Goal: Book appointment/travel/reservation

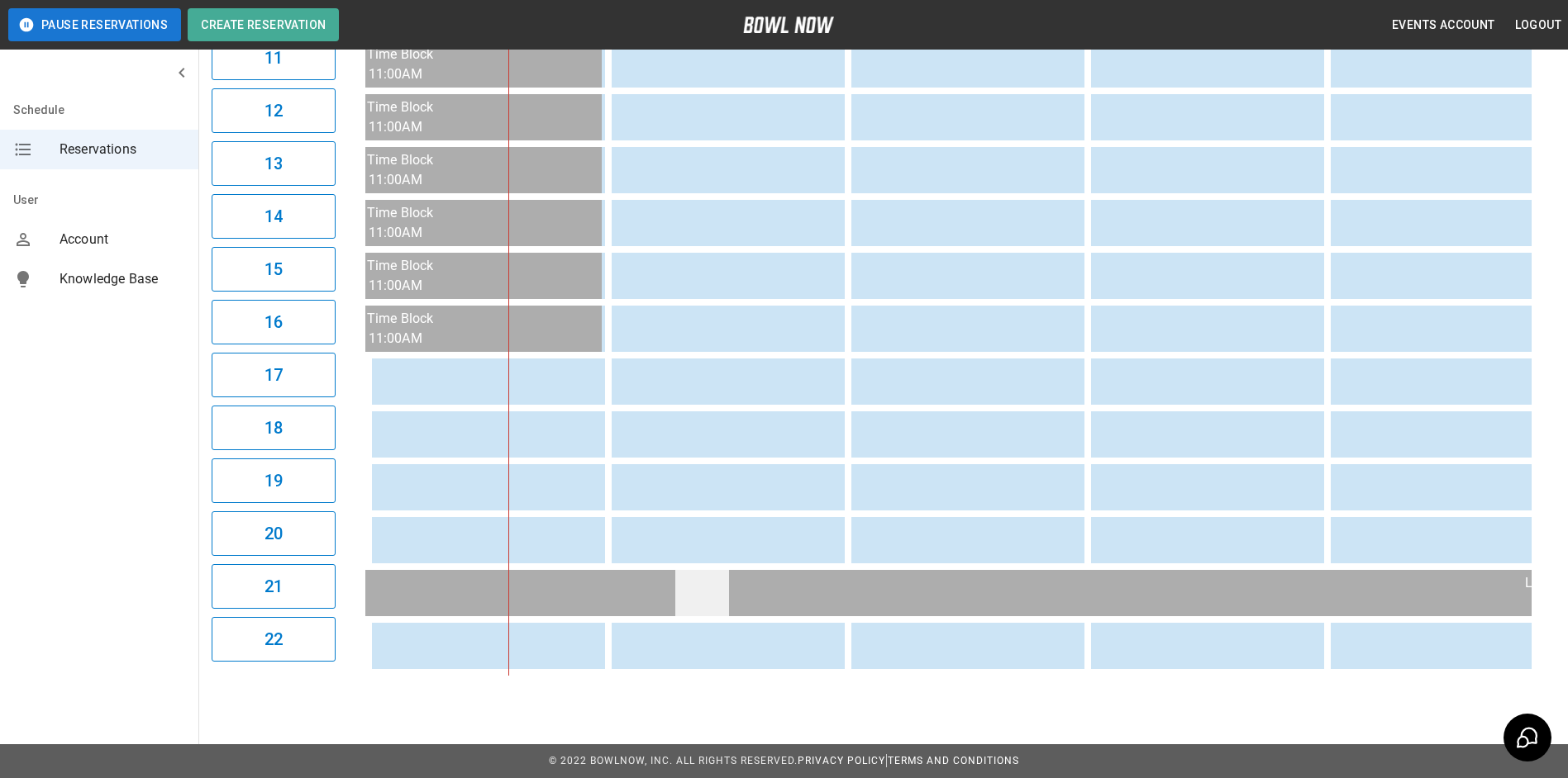
scroll to position [759, 0]
drag, startPoint x: 744, startPoint y: 679, endPoint x: 738, endPoint y: 673, distance: 8.5
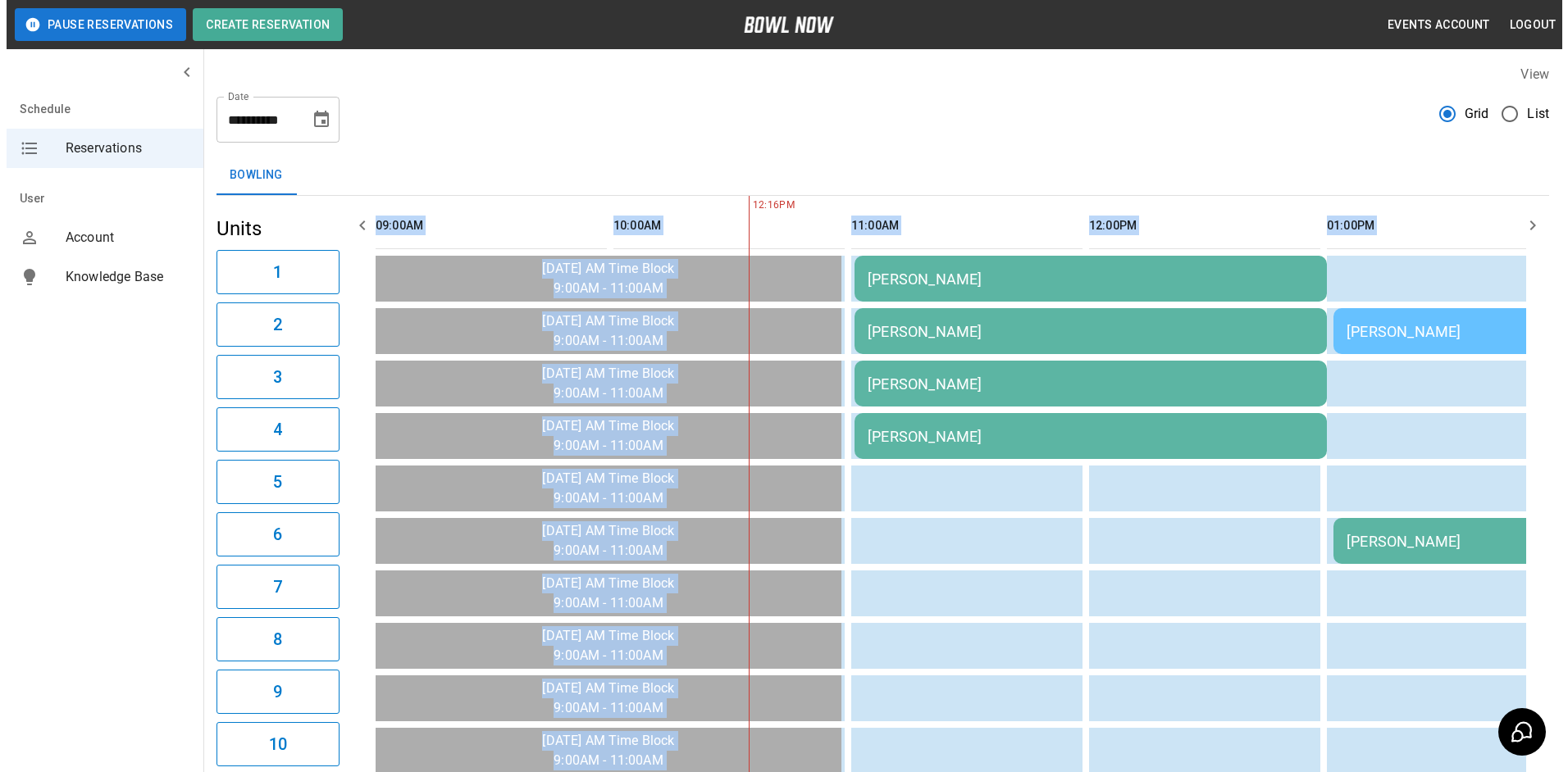
scroll to position [0, 0]
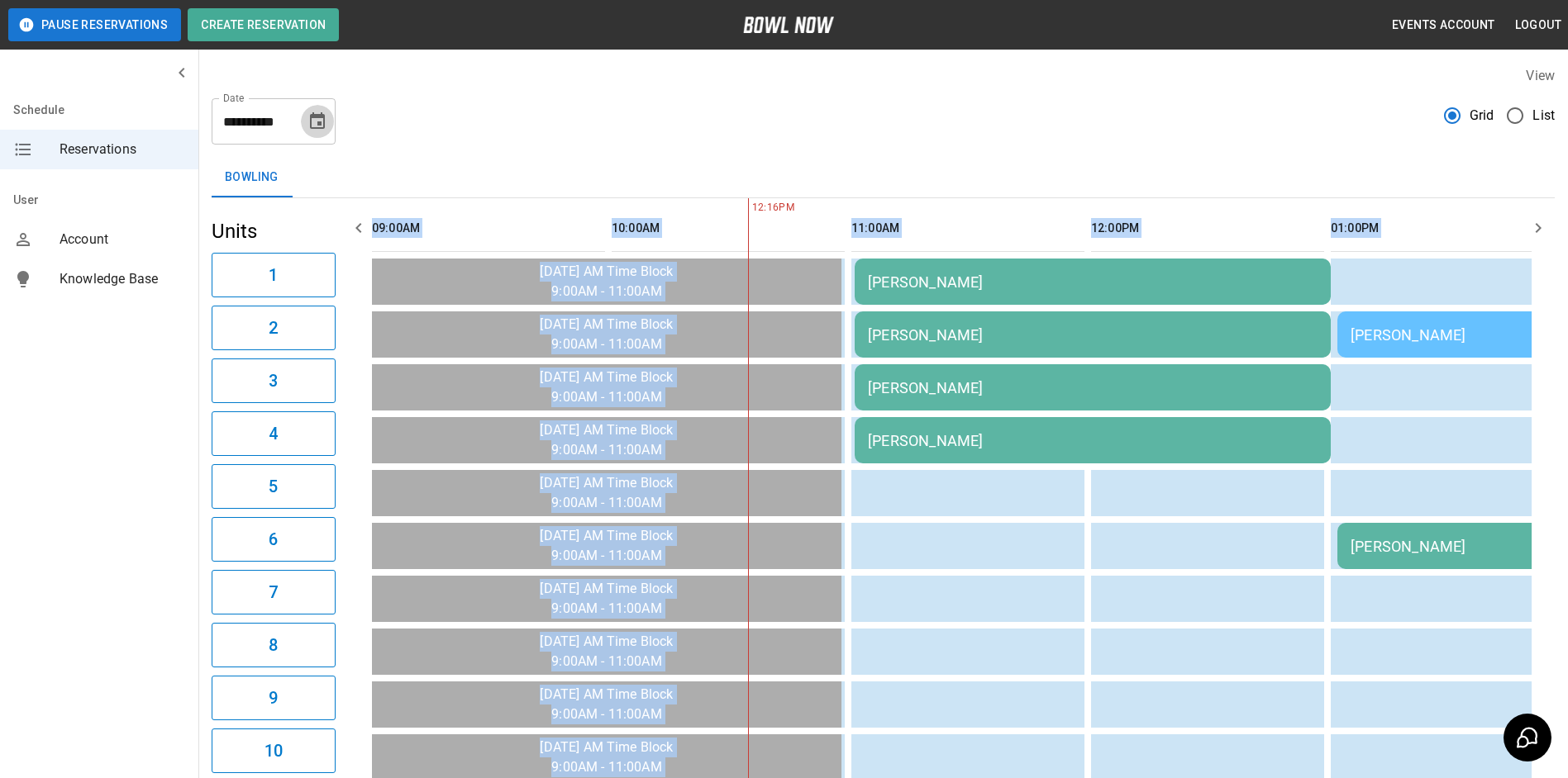
click at [322, 128] on icon "Choose date, selected date is Sep 7, 2025" at bounding box center [317, 120] width 15 height 16
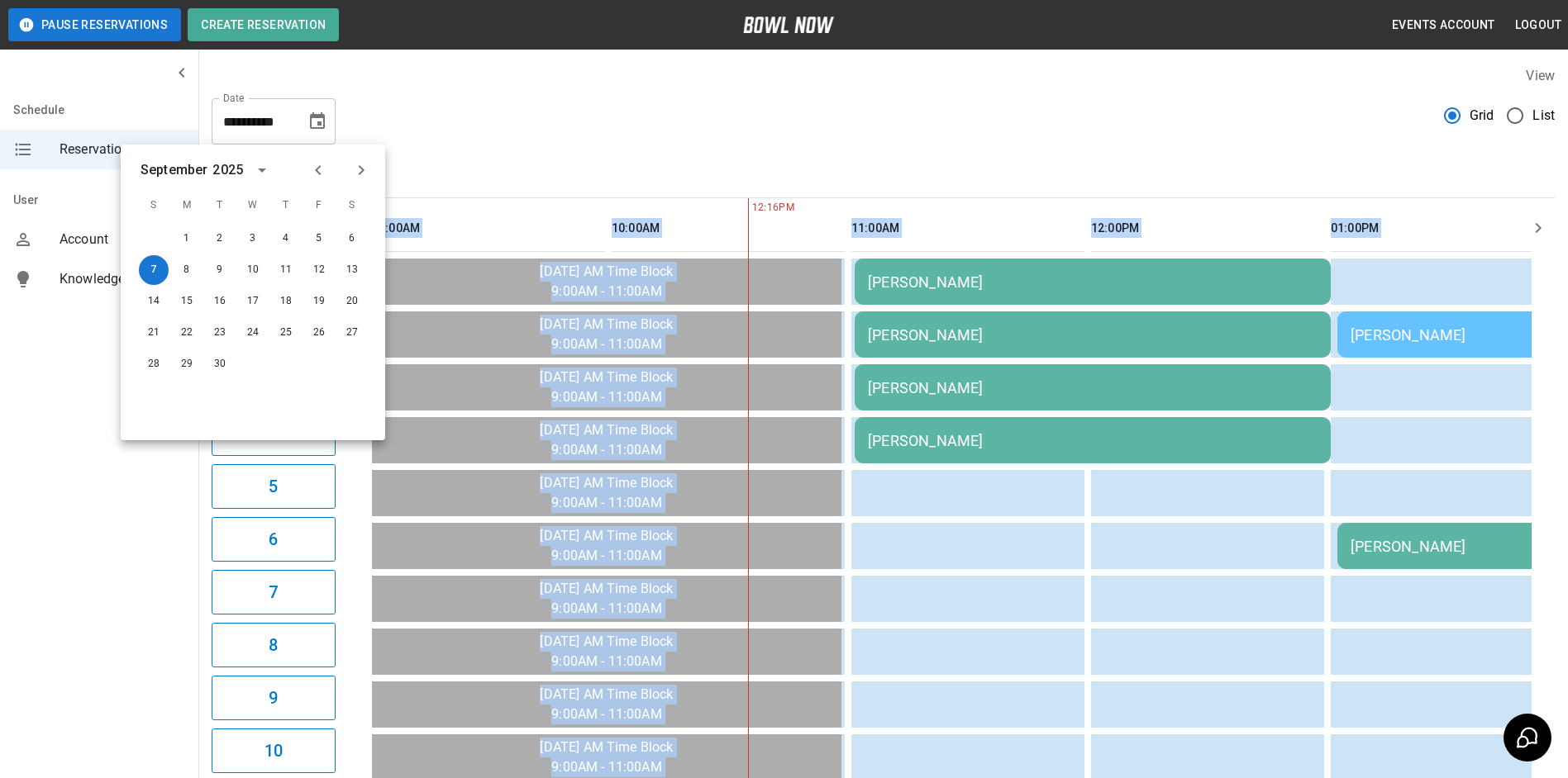
click at [316, 178] on icon "Previous month" at bounding box center [318, 170] width 20 height 20
click at [348, 375] on button "30" at bounding box center [352, 364] width 30 height 30
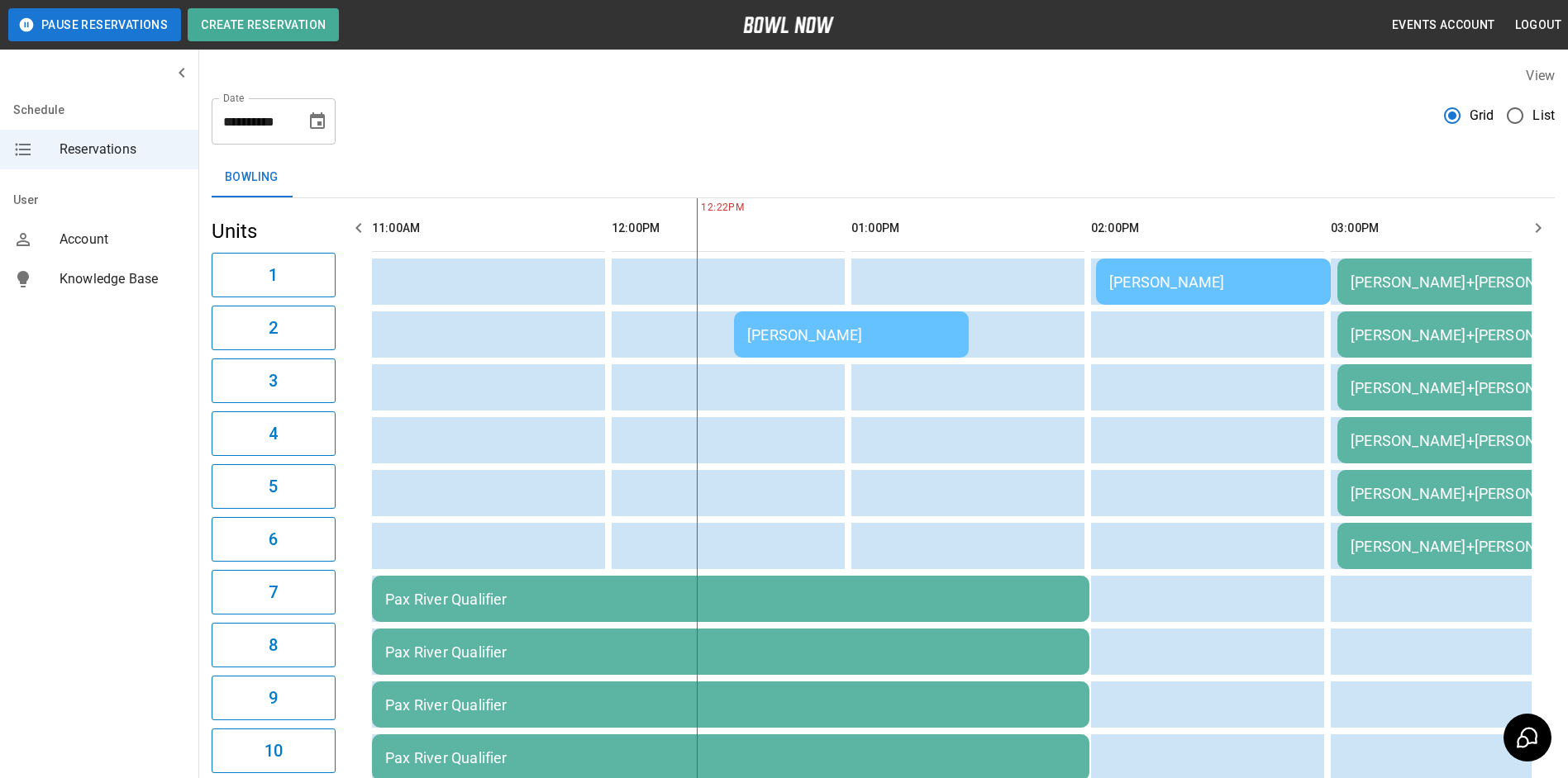
click at [777, 333] on div "[PERSON_NAME]" at bounding box center [851, 335] width 208 height 17
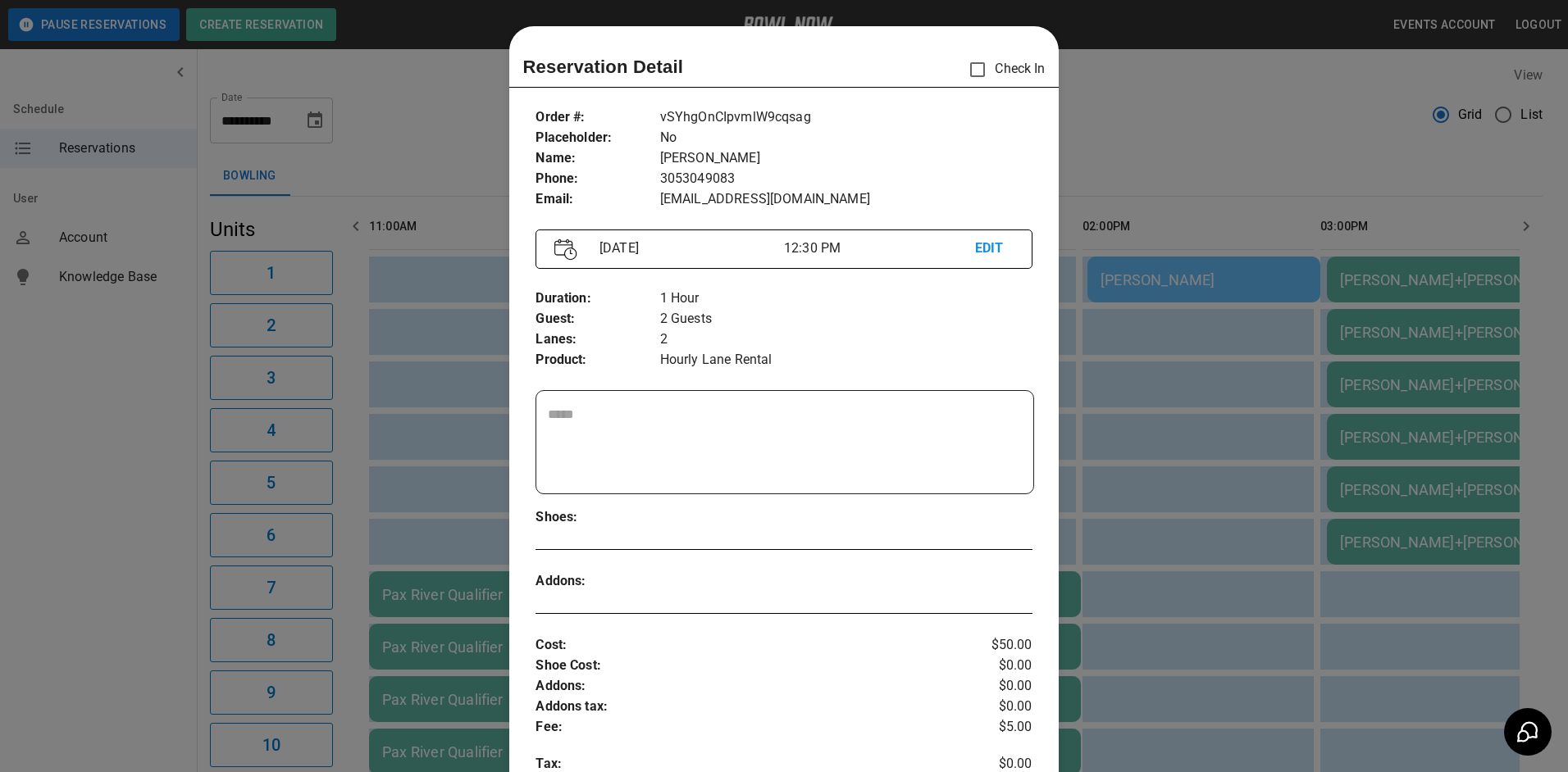
click at [771, 350] on p "Hourly Lane Rental" at bounding box center [846, 360] width 372 height 20
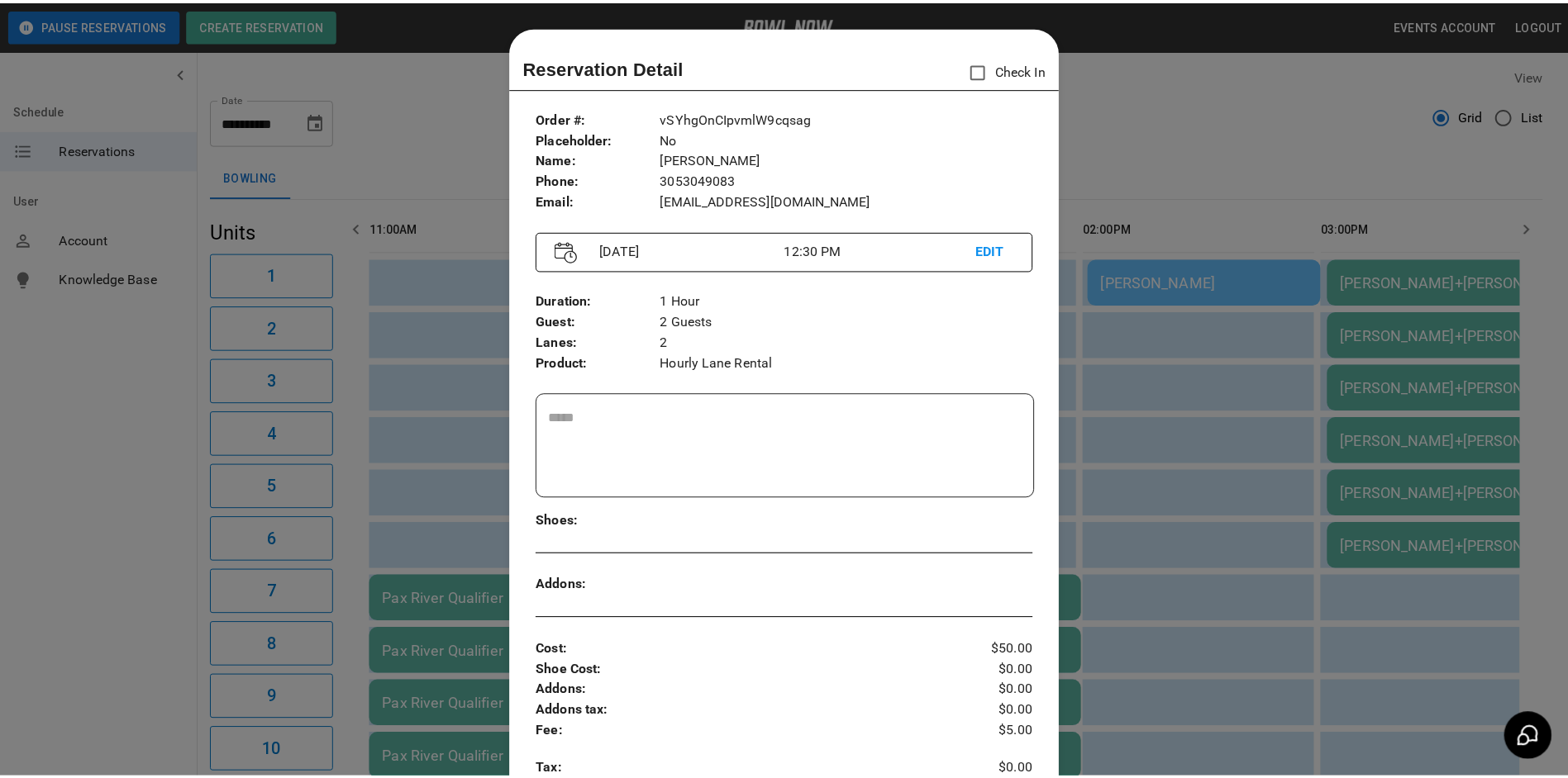
scroll to position [26, 0]
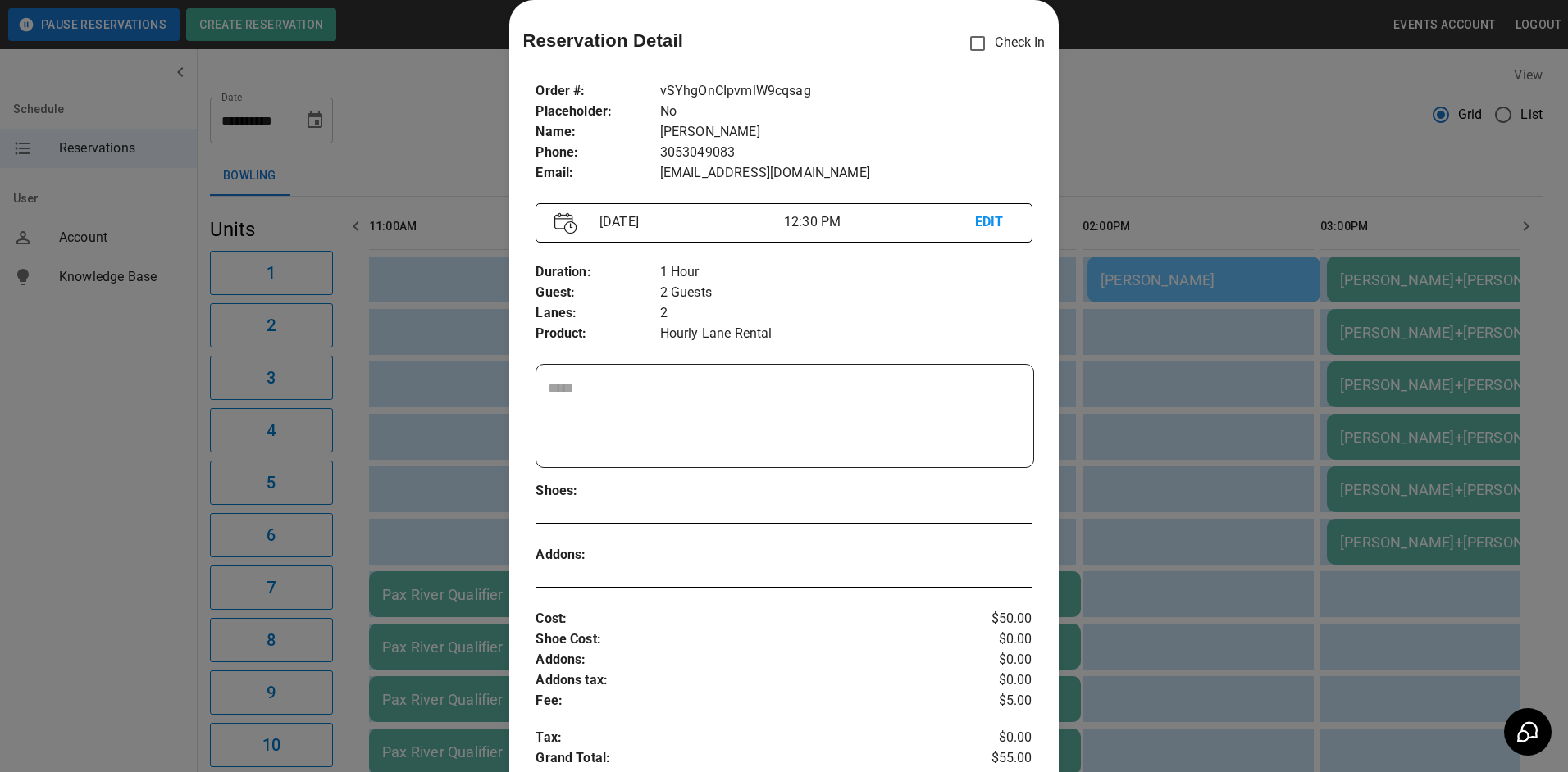
click at [1100, 122] on div at bounding box center [784, 386] width 1568 height 772
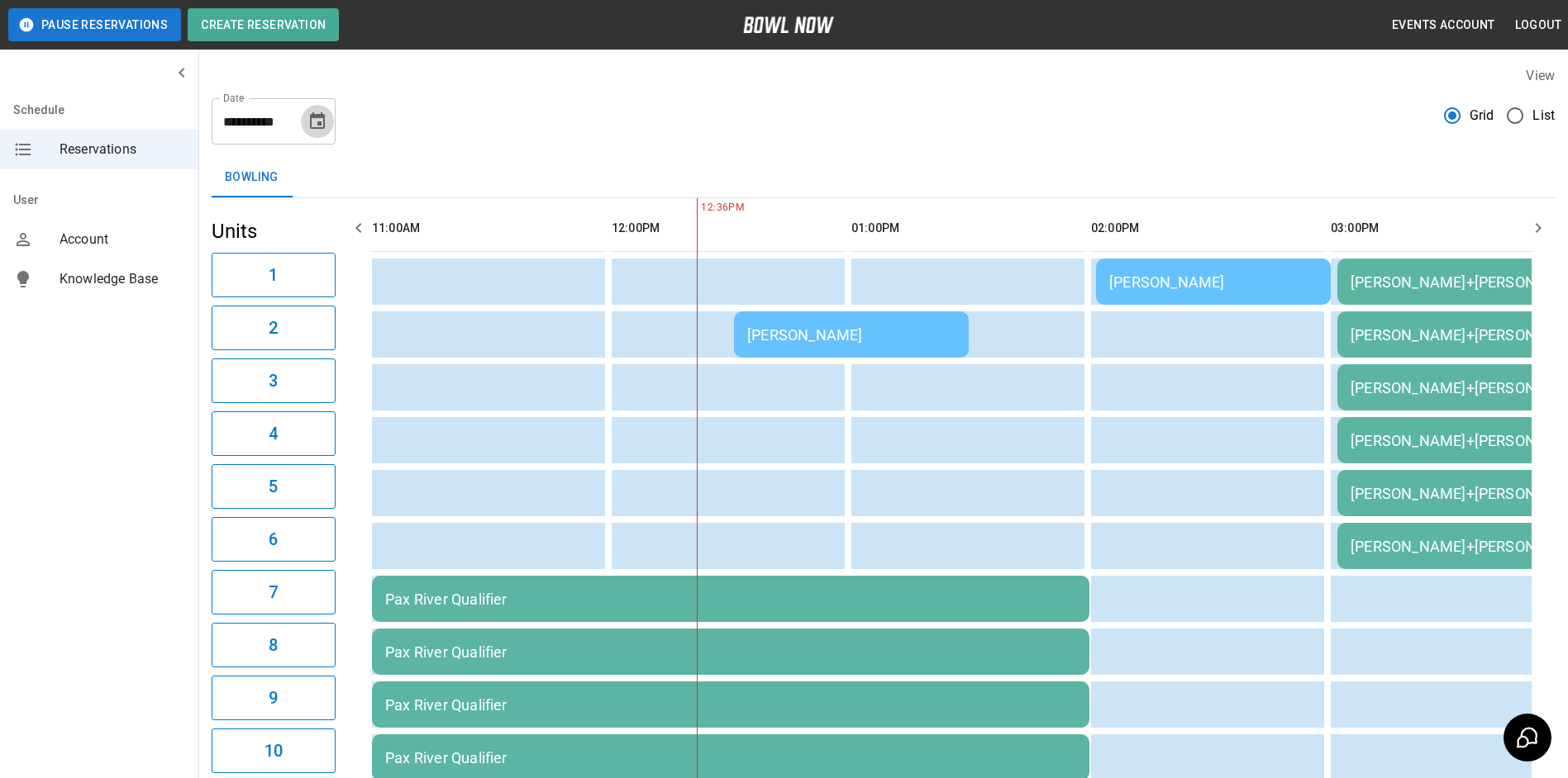
click at [311, 128] on icon "Choose date, selected date is Aug 30, 2025" at bounding box center [317, 120] width 15 height 16
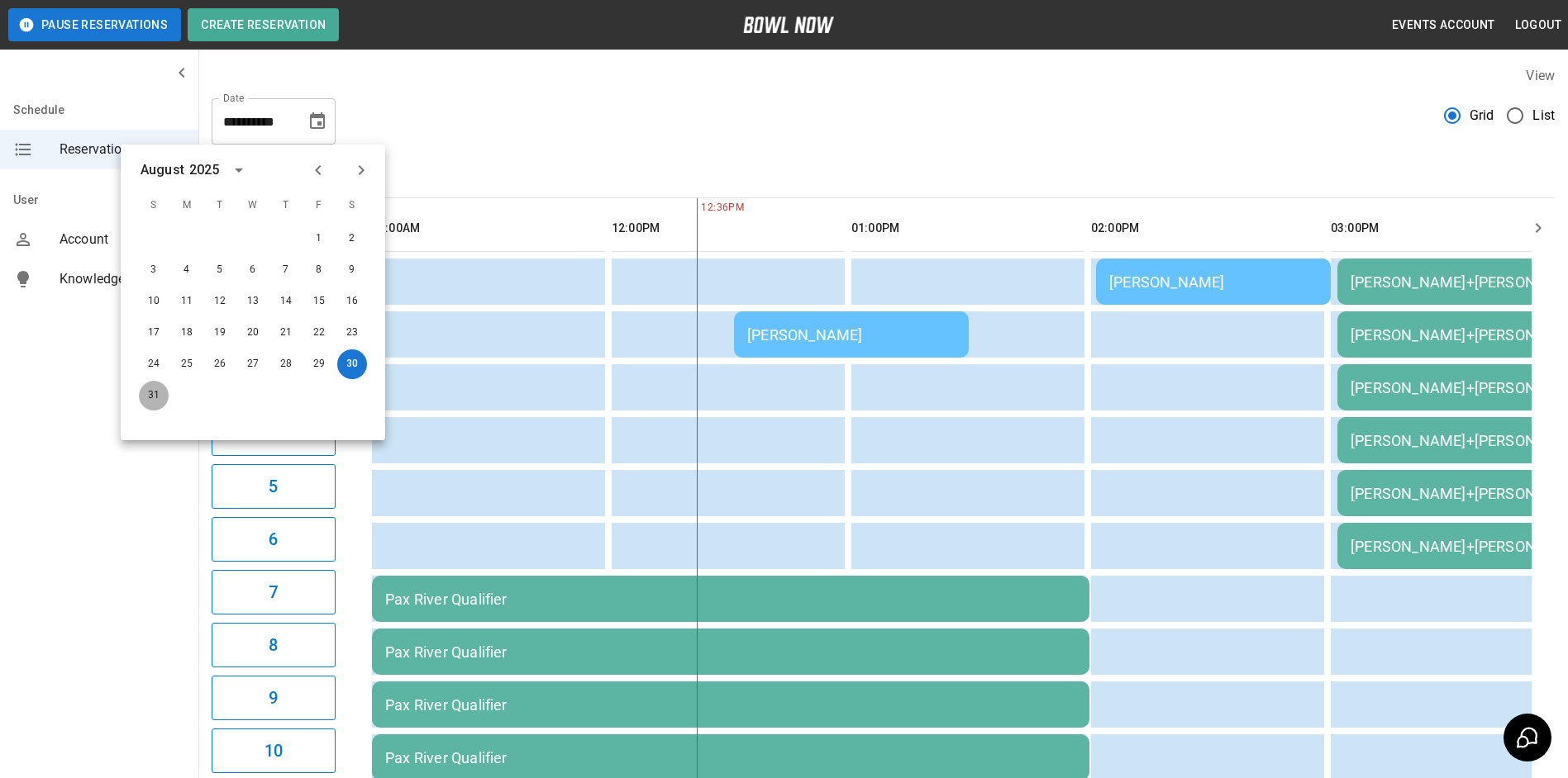
click at [153, 398] on button "31" at bounding box center [154, 395] width 30 height 30
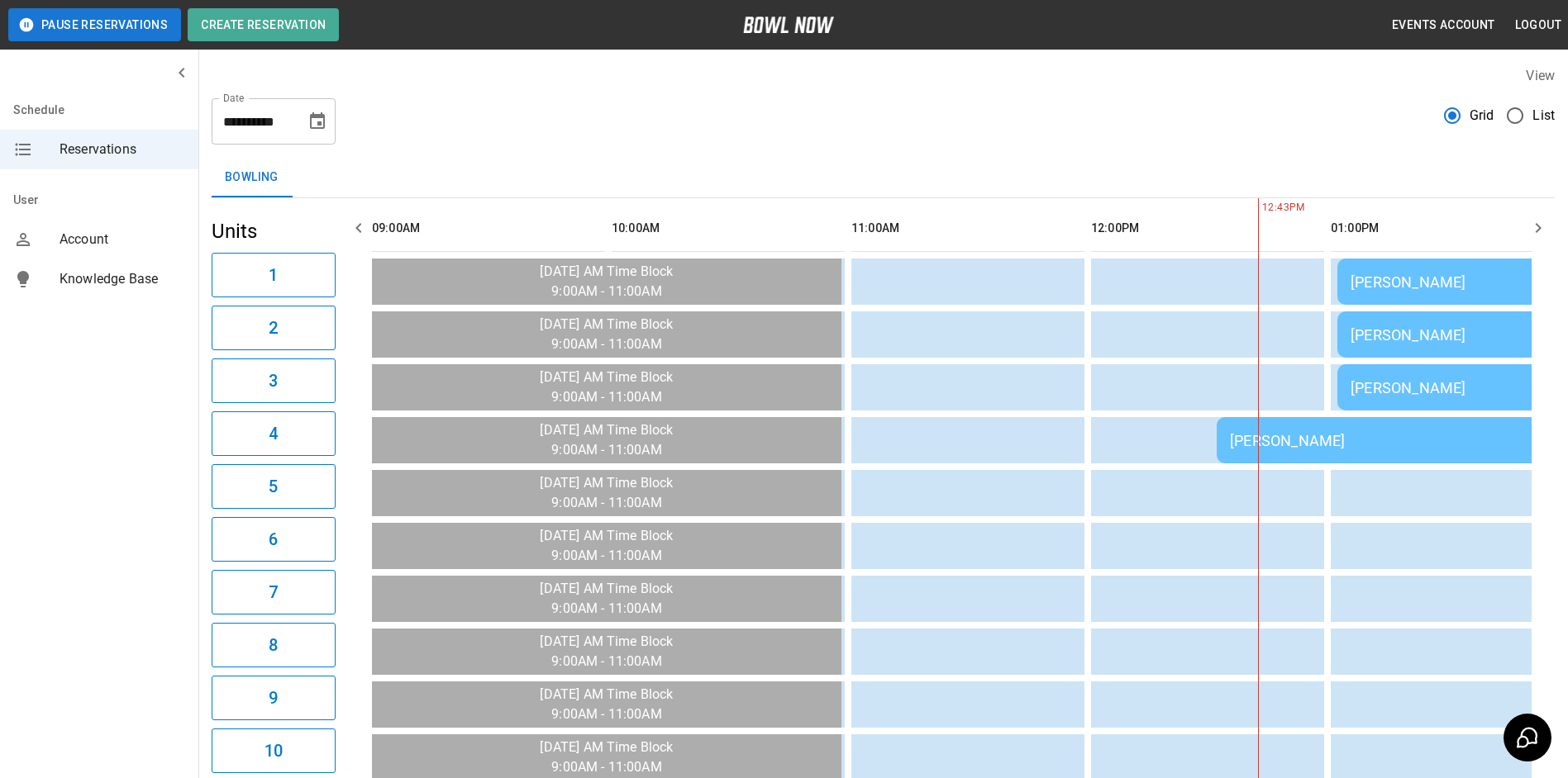
type input "**********"
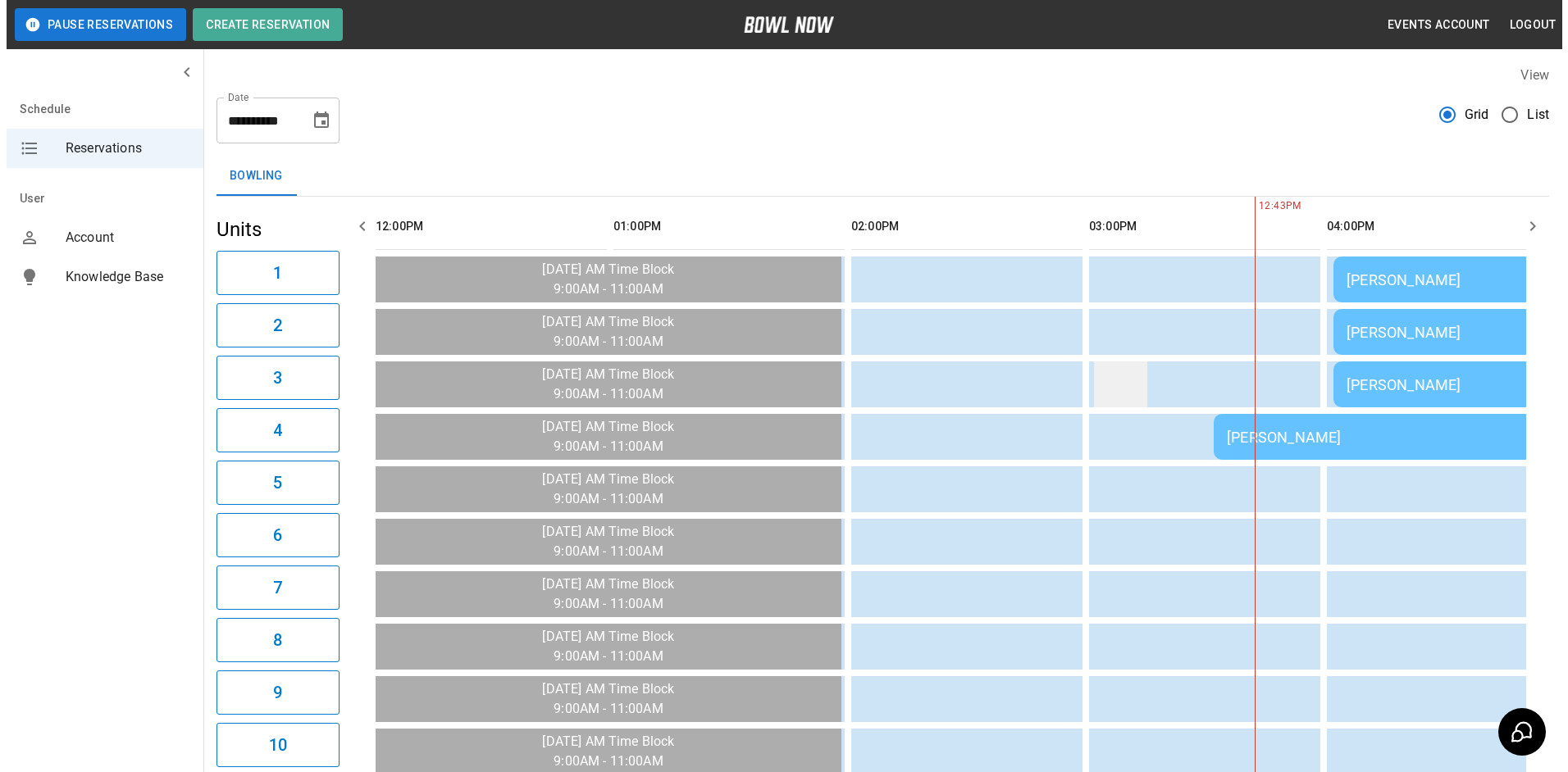
scroll to position [0, 714]
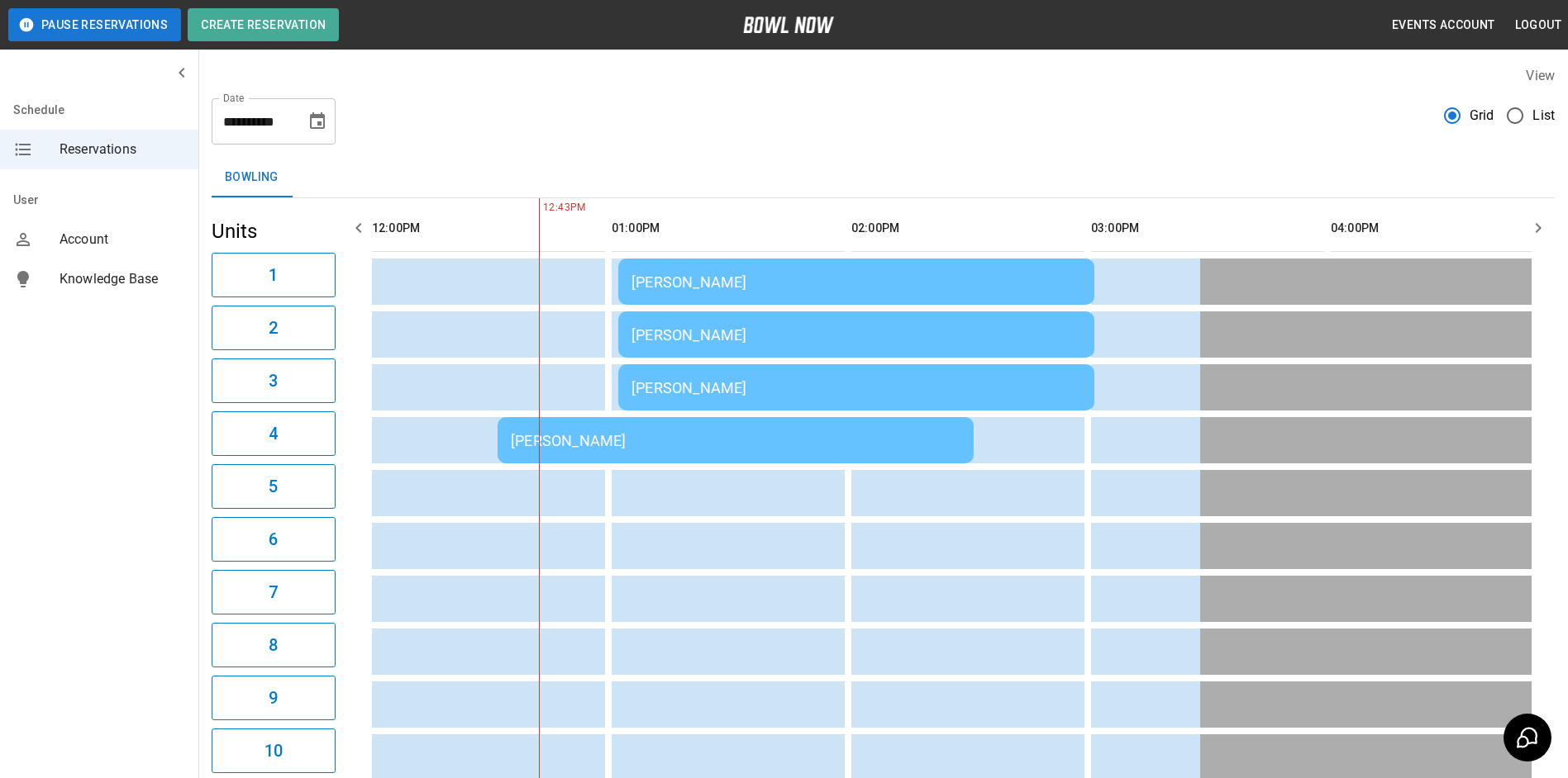
click at [729, 291] on div "[PERSON_NAME]" at bounding box center [856, 282] width 450 height 17
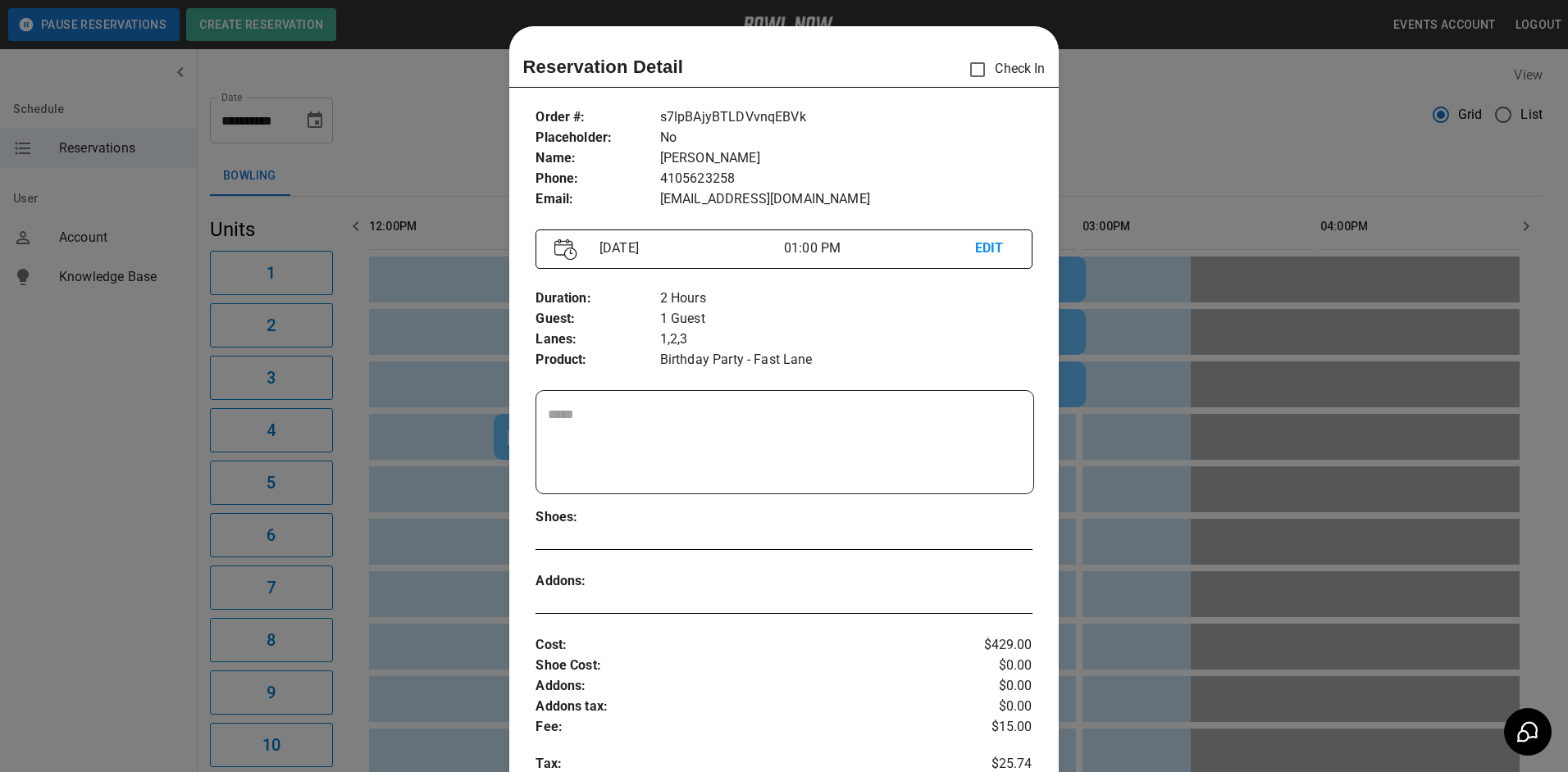
scroll to position [26, 0]
